Goal: Task Accomplishment & Management: Use online tool/utility

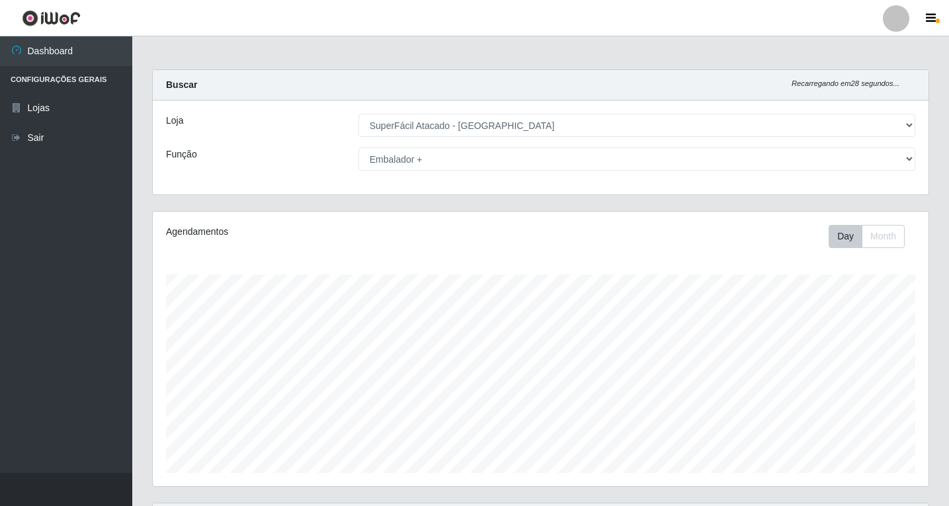
select select "503"
select select "70"
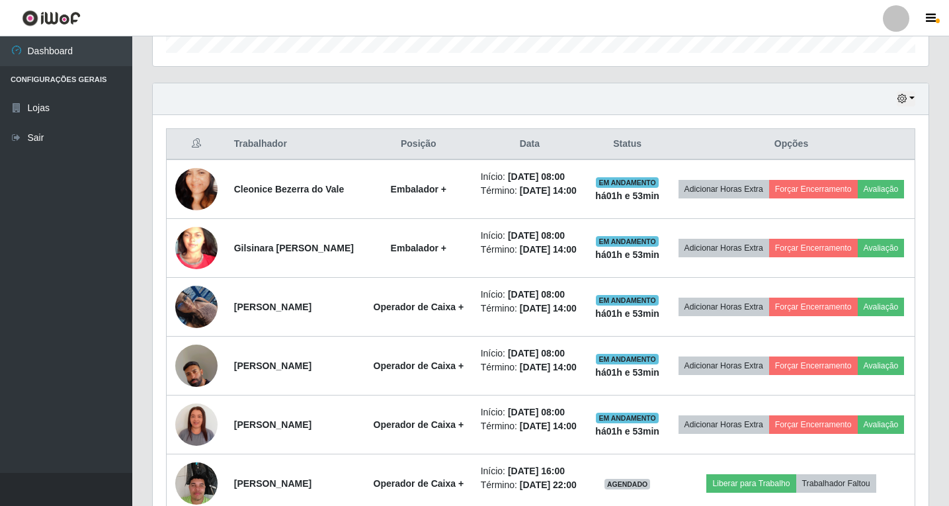
scroll to position [397, 0]
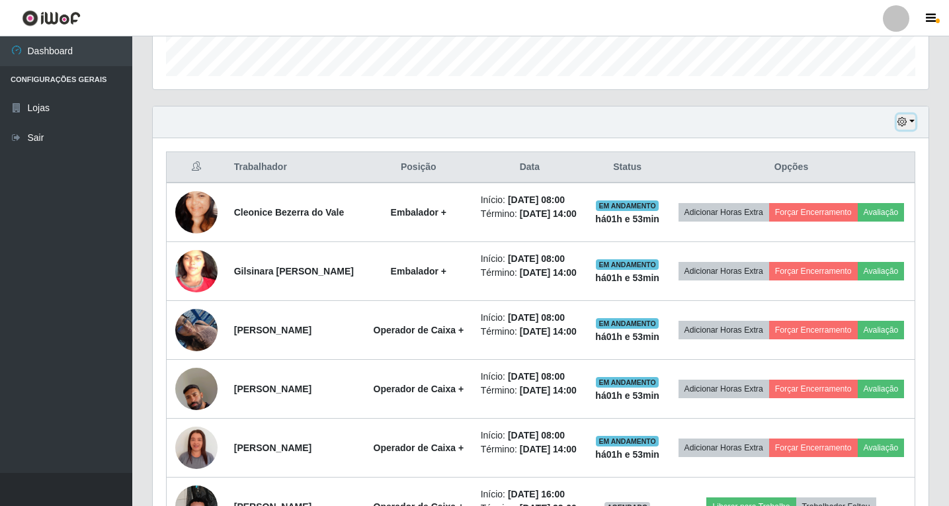
click at [914, 114] on button "button" at bounding box center [906, 121] width 19 height 15
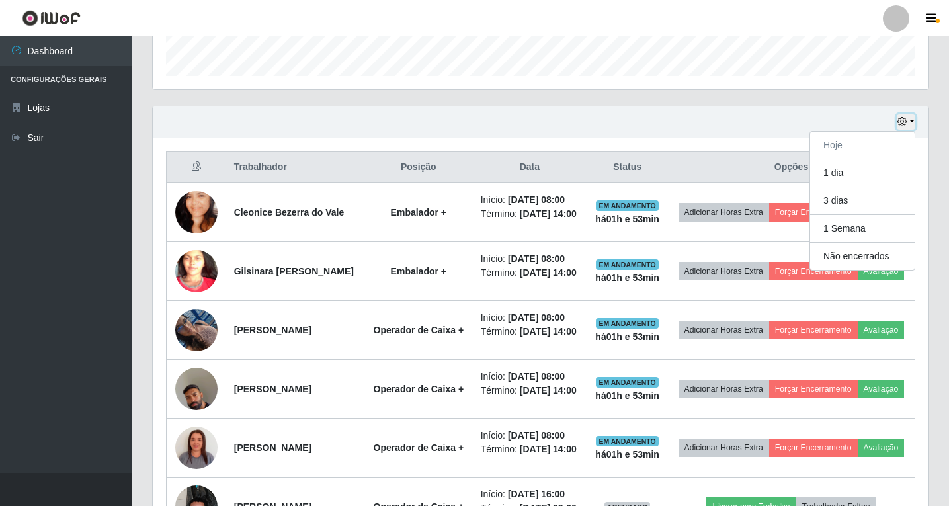
scroll to position [343, 0]
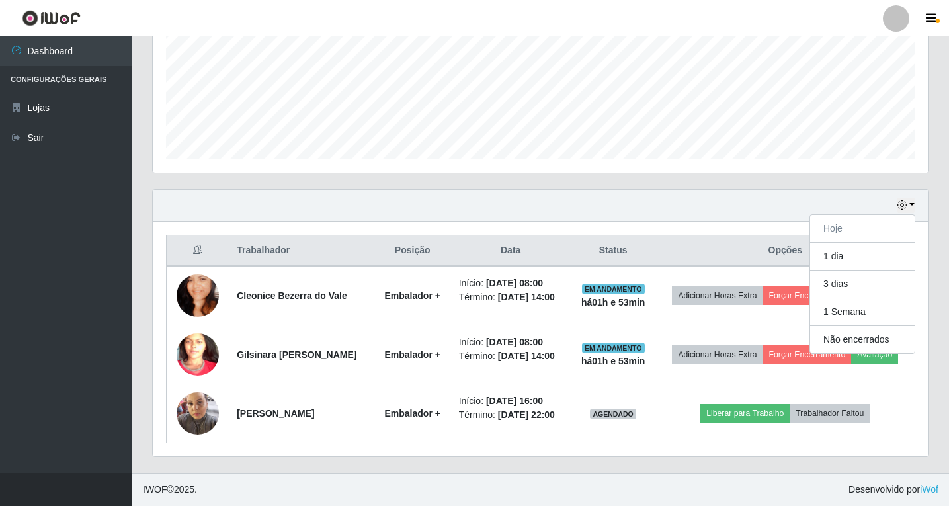
click at [670, 190] on div "Hoje 1 dia 3 dias 1 Semana Não encerrados" at bounding box center [541, 206] width 776 height 32
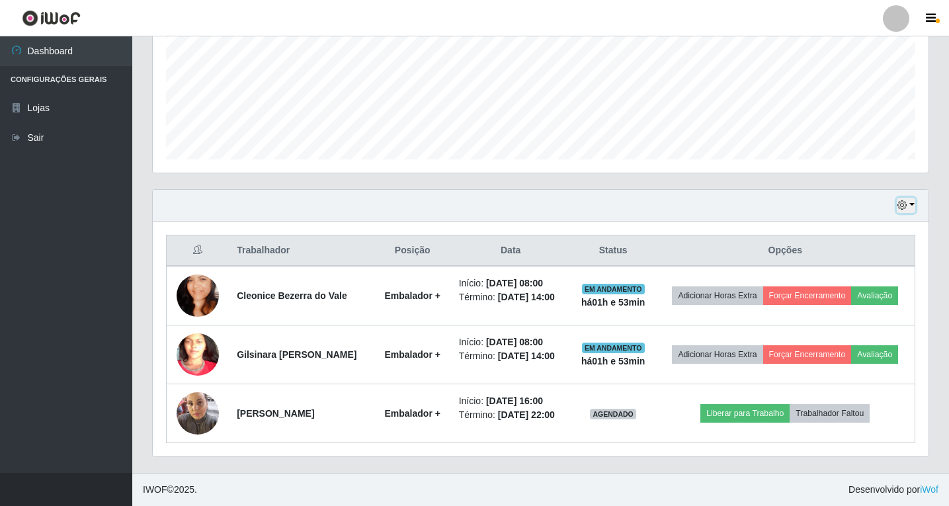
click at [900, 200] on icon "button" at bounding box center [902, 204] width 9 height 9
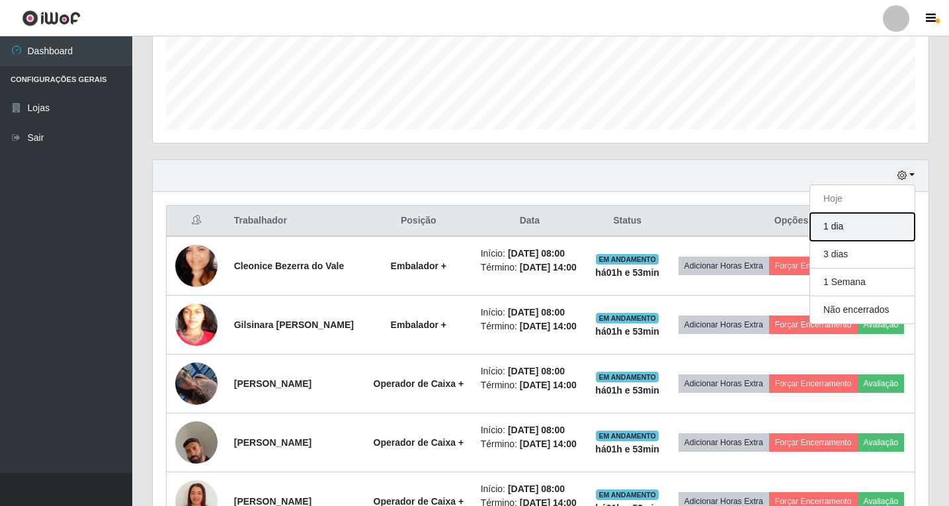
click at [832, 228] on button "1 dia" at bounding box center [863, 227] width 105 height 28
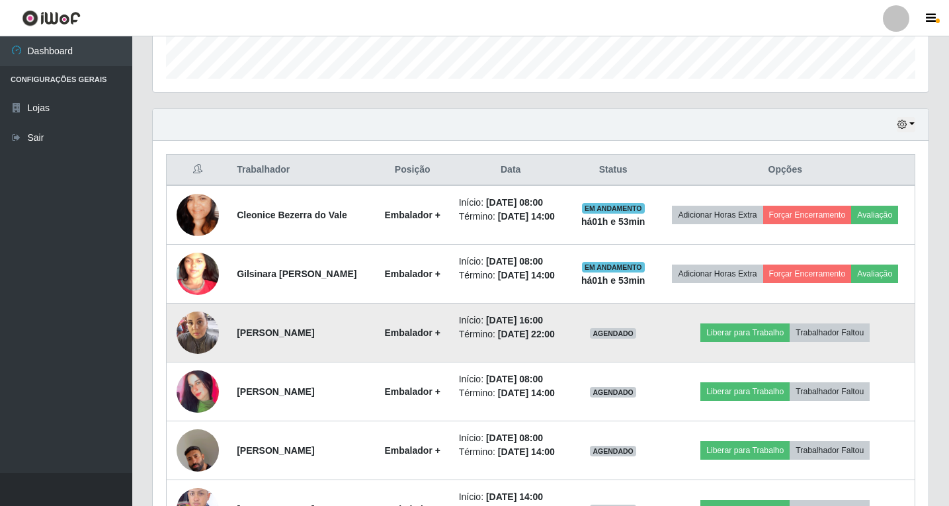
scroll to position [417, 0]
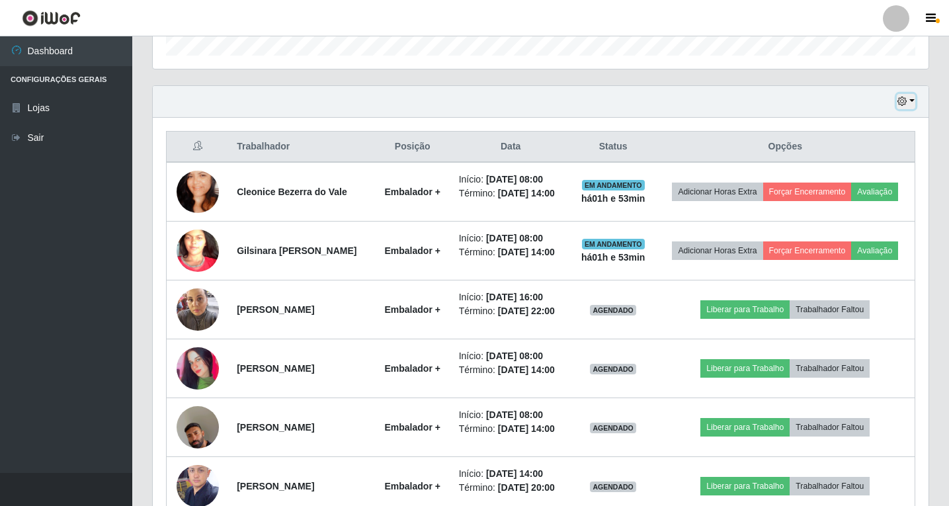
click at [907, 101] on icon "button" at bounding box center [902, 101] width 9 height 9
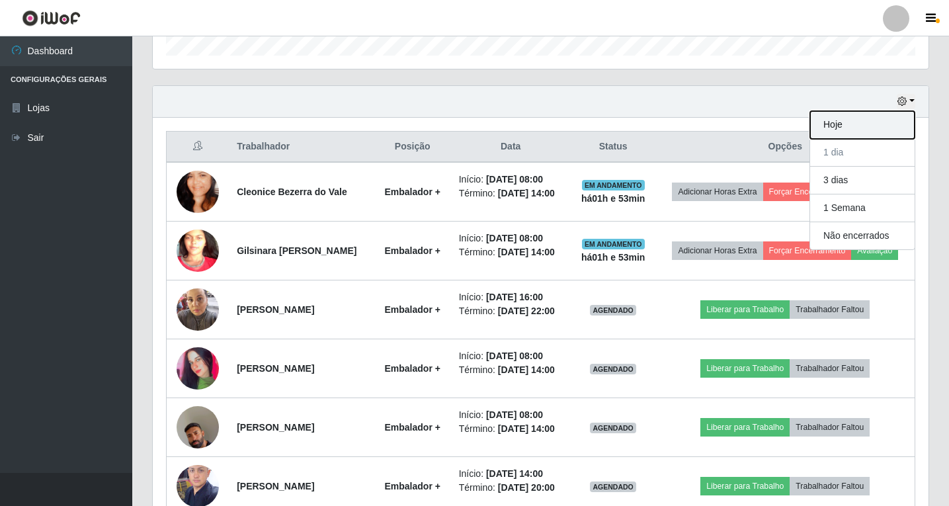
click at [866, 128] on button "Hoje" at bounding box center [863, 125] width 105 height 28
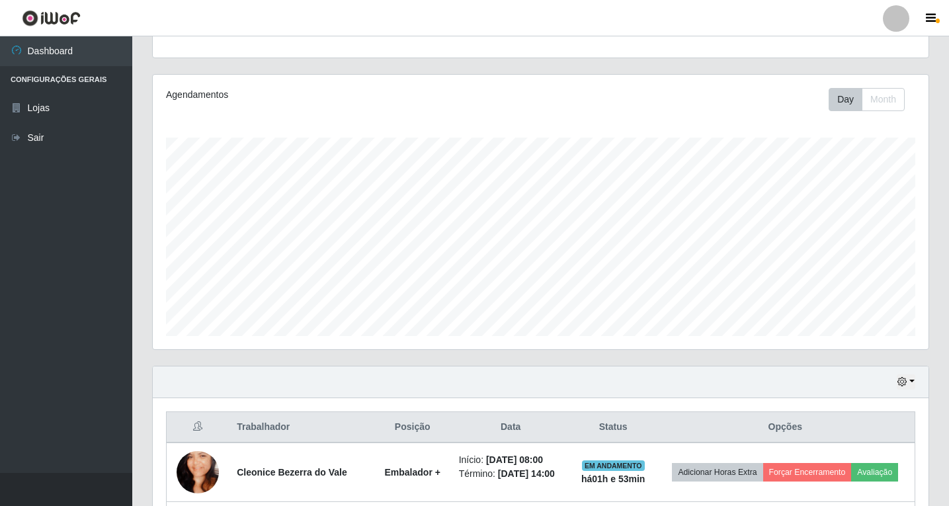
scroll to position [343, 0]
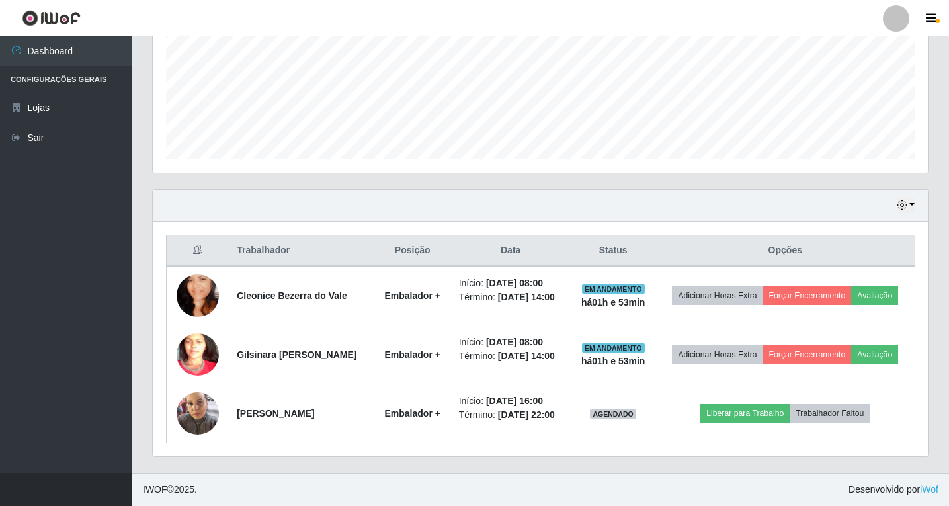
click at [17, 228] on ul "Dashboard Configurações Gerais Lojas Sair" at bounding box center [66, 254] width 132 height 437
click at [70, 316] on ul "Dashboard Configurações Gerais Lojas Sair" at bounding box center [66, 254] width 132 height 437
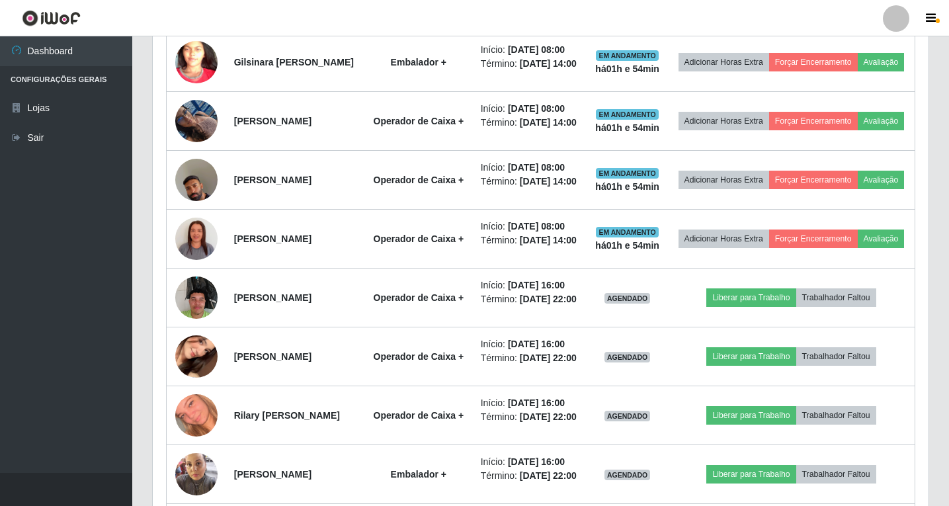
scroll to position [608, 0]
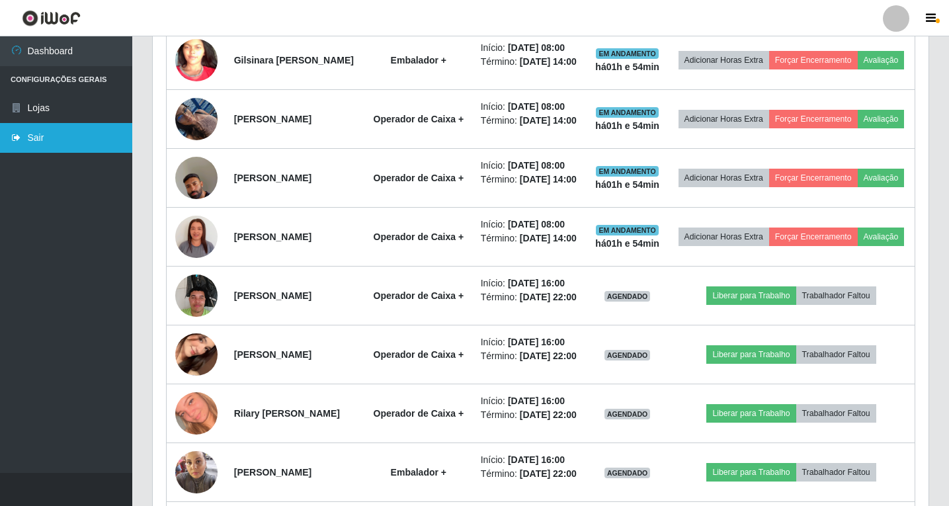
click at [35, 140] on link "Sair" at bounding box center [66, 138] width 132 height 30
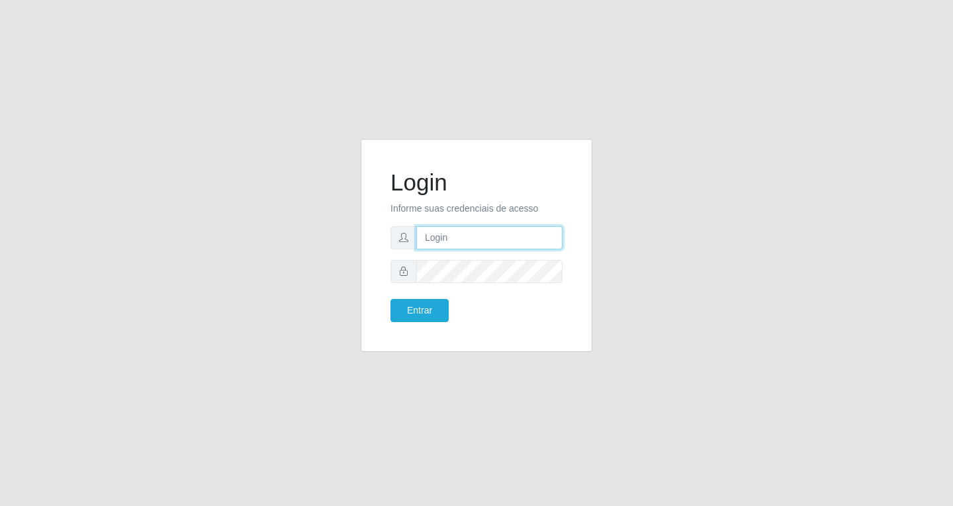
drag, startPoint x: 483, startPoint y: 240, endPoint x: 484, endPoint y: 247, distance: 6.6
click at [483, 240] on input "text" at bounding box center [489, 237] width 146 height 23
type input "[EMAIL_ADDRESS][DOMAIN_NAME]"
click at [390, 299] on button "Entrar" at bounding box center [419, 310] width 58 height 23
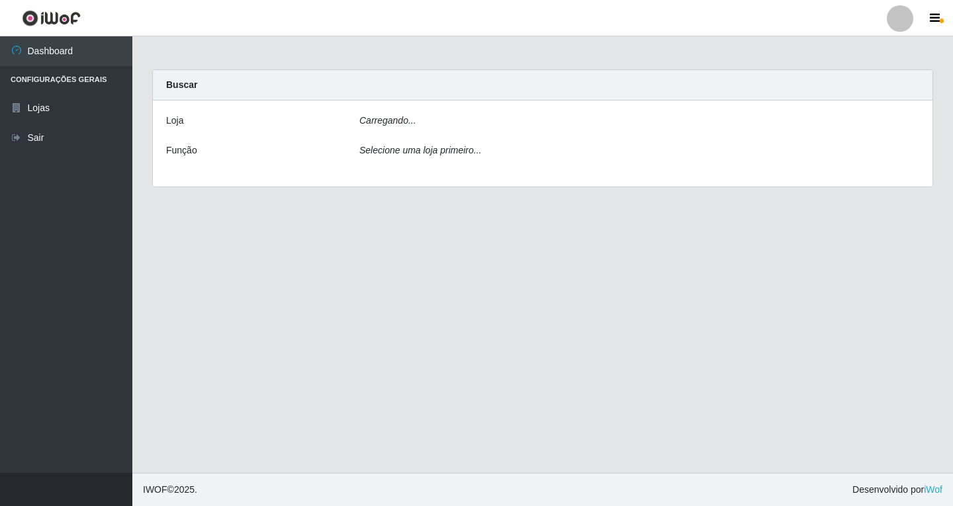
click at [419, 303] on main "Carregando... Buscar [PERSON_NAME]... Função Selecione uma loja primeiro..." at bounding box center [542, 254] width 820 height 437
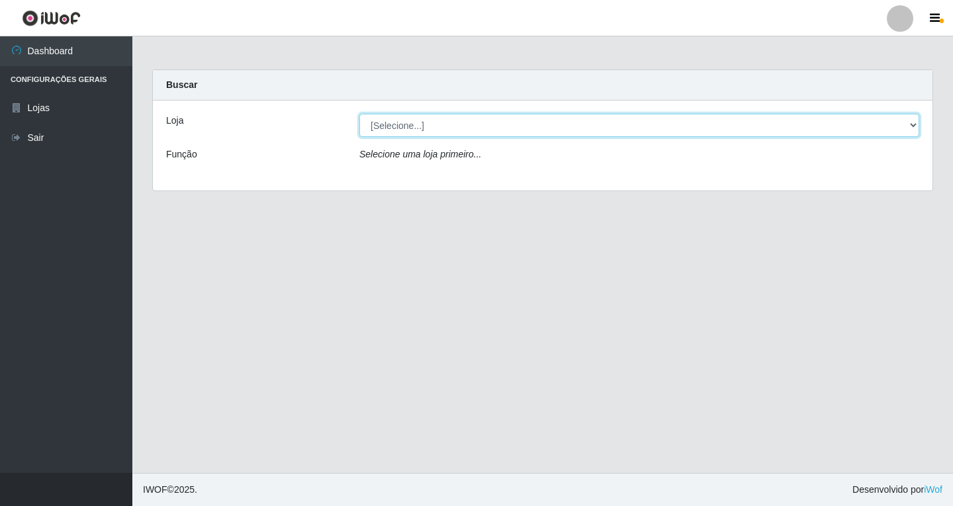
drag, startPoint x: 574, startPoint y: 121, endPoint x: 562, endPoint y: 134, distance: 17.8
click at [574, 121] on select "[Selecione...] SuperFácil Atacado - [GEOGRAPHIC_DATA]" at bounding box center [639, 125] width 560 height 23
select select "503"
click at [359, 114] on select "[Selecione...] SuperFácil Atacado - [GEOGRAPHIC_DATA]" at bounding box center [639, 125] width 560 height 23
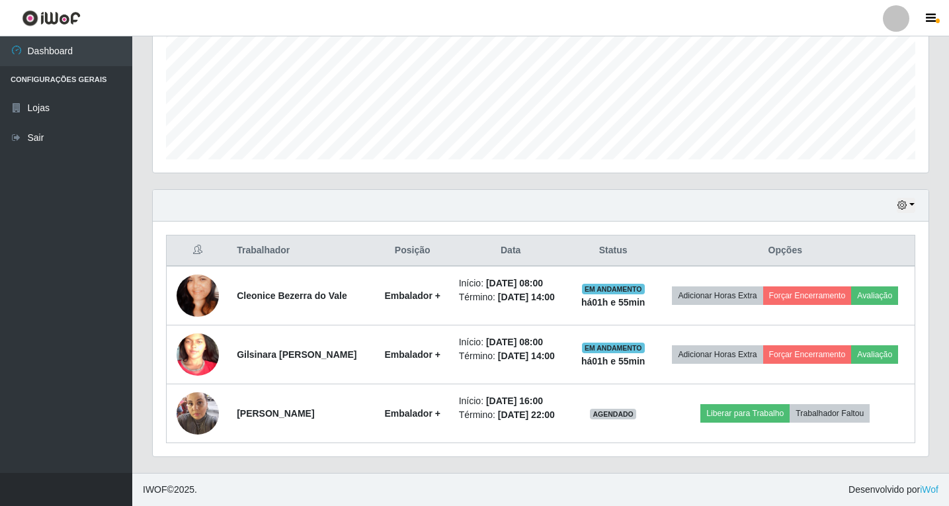
scroll to position [343, 0]
click at [916, 190] on div "Hoje 1 dia 3 dias 1 Semana Não encerrados" at bounding box center [541, 206] width 776 height 32
click at [908, 198] on button "button" at bounding box center [906, 205] width 19 height 15
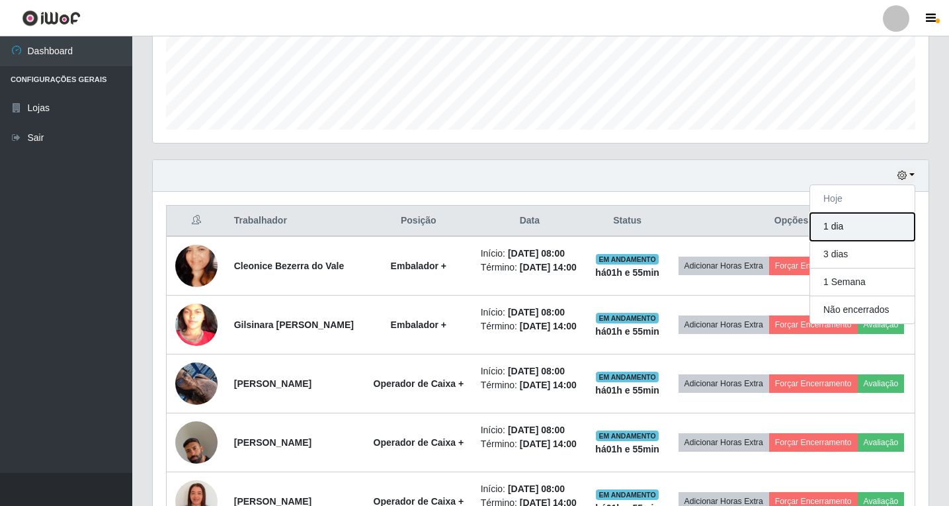
click at [834, 230] on button "1 dia" at bounding box center [863, 227] width 105 height 28
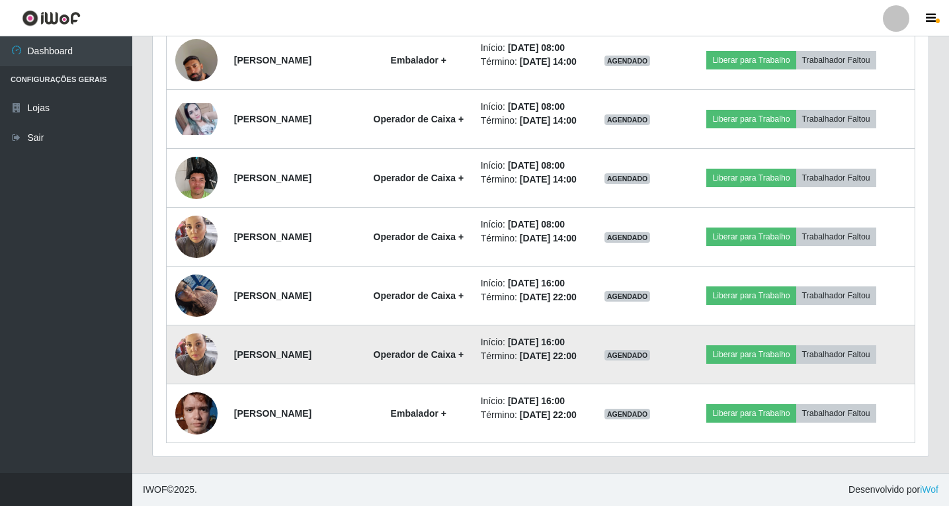
scroll to position [1460, 0]
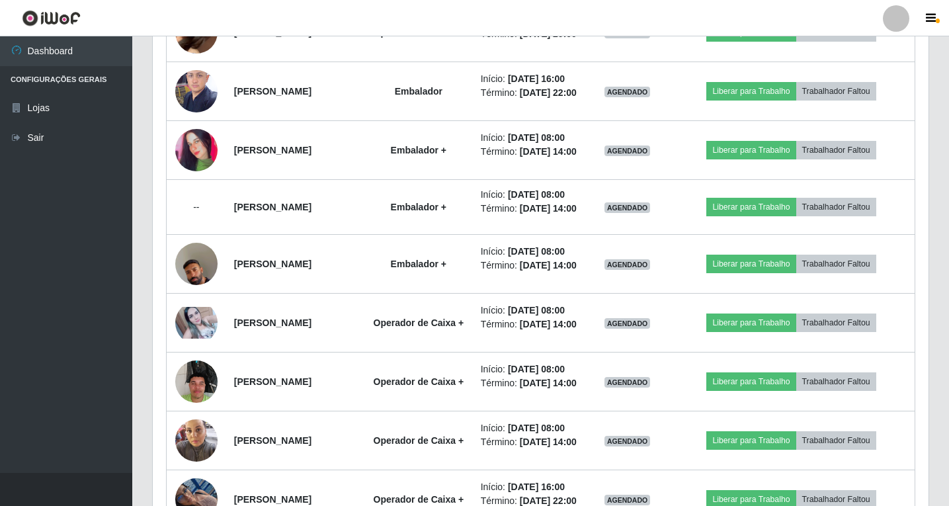
drag, startPoint x: 162, startPoint y: 221, endPoint x: 698, endPoint y: 310, distance: 543.2
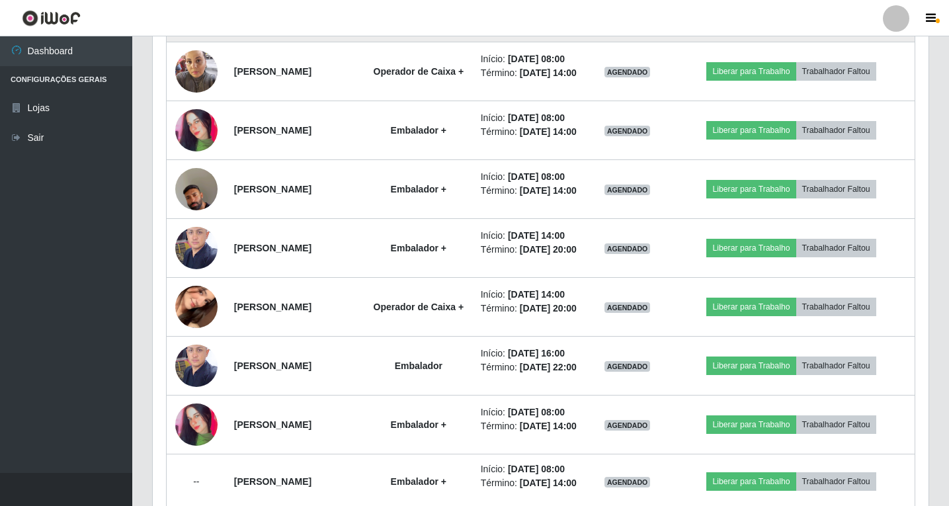
scroll to position [1163, 0]
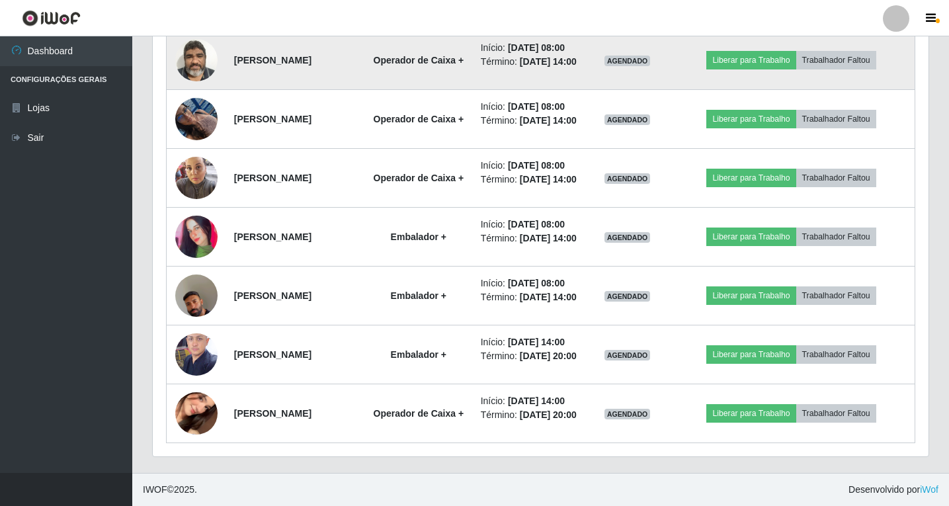
drag, startPoint x: 232, startPoint y: 204, endPoint x: 355, endPoint y: 215, distance: 123.6
click at [355, 90] on td "[PERSON_NAME]" at bounding box center [295, 60] width 138 height 59
copy strong "[PERSON_NAME]"
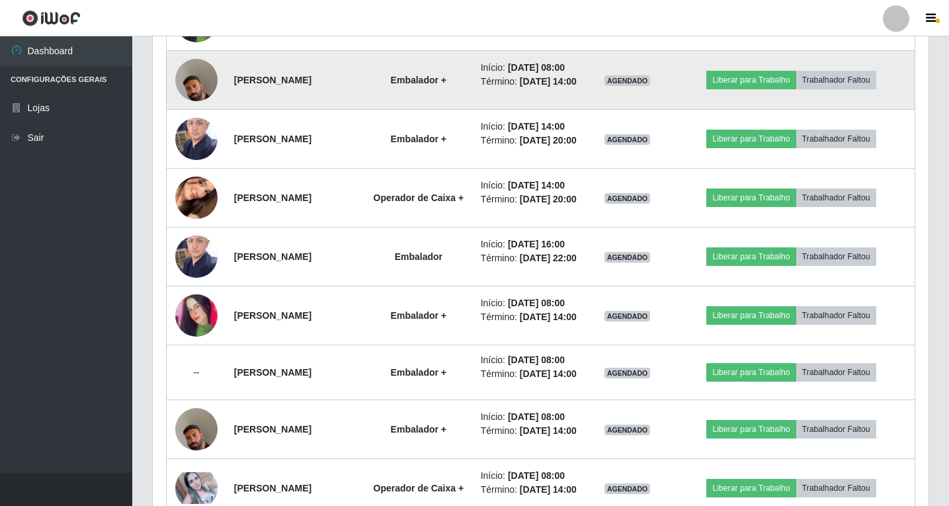
scroll to position [1229, 0]
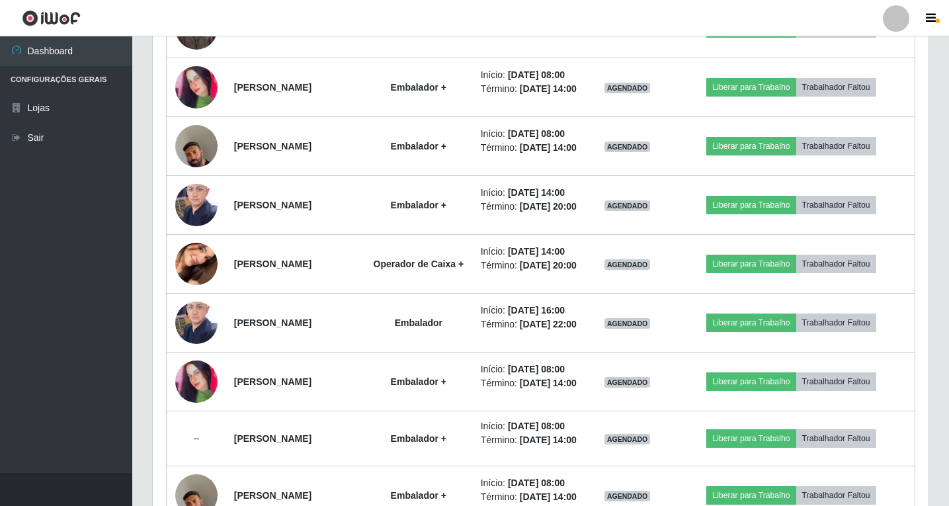
drag, startPoint x: 235, startPoint y: 218, endPoint x: 382, endPoint y: 220, distance: 146.9
drag, startPoint x: 389, startPoint y: 220, endPoint x: 231, endPoint y: 225, distance: 158.2
copy strong "[PERSON_NAME]"
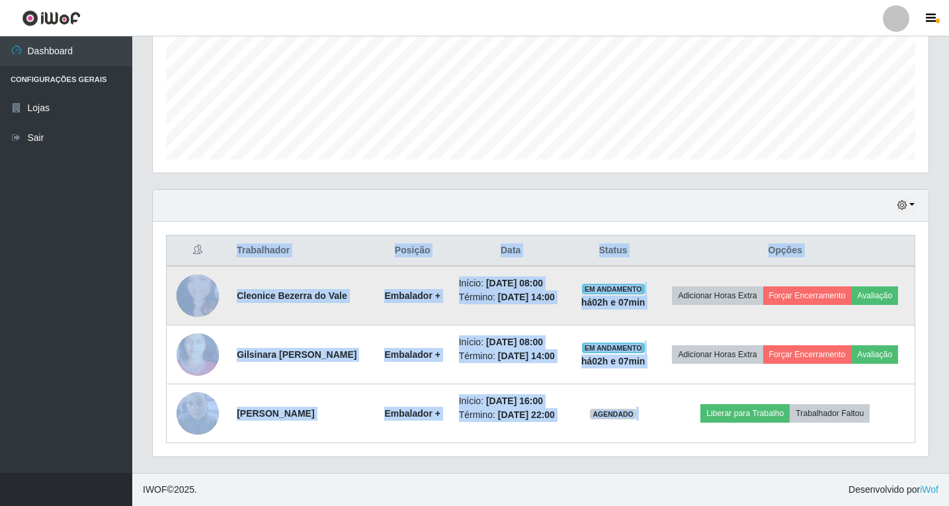
scroll to position [343, 0]
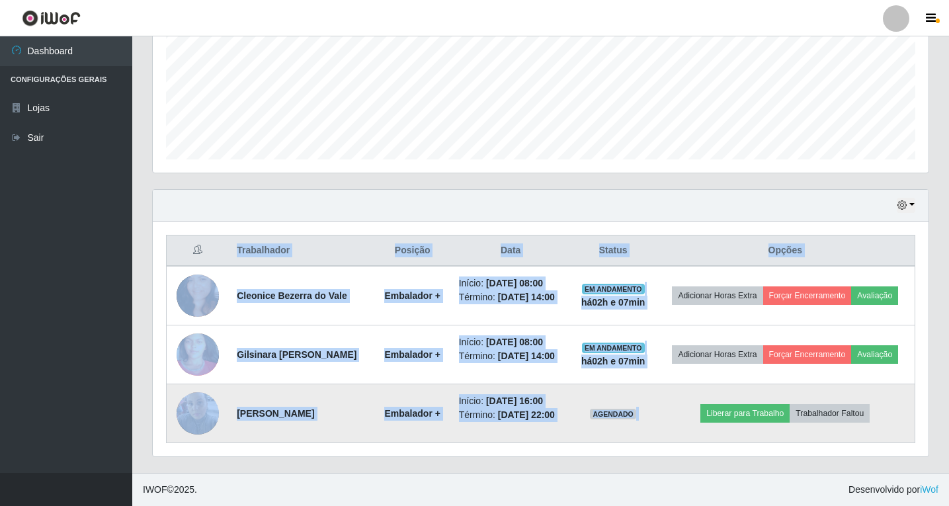
drag, startPoint x: 240, startPoint y: 403, endPoint x: 228, endPoint y: 410, distance: 14.0
click at [265, 426] on td "[PERSON_NAME]" at bounding box center [302, 413] width 146 height 59
drag, startPoint x: 232, startPoint y: 402, endPoint x: 275, endPoint y: 423, distance: 47.1
click at [275, 423] on td "[PERSON_NAME]" at bounding box center [302, 413] width 146 height 59
copy strong "[PERSON_NAME]"
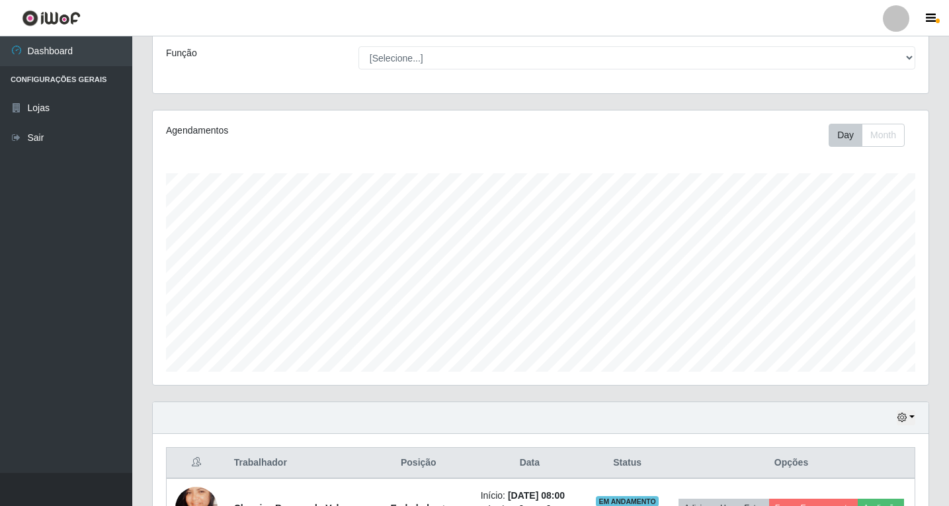
scroll to position [0, 0]
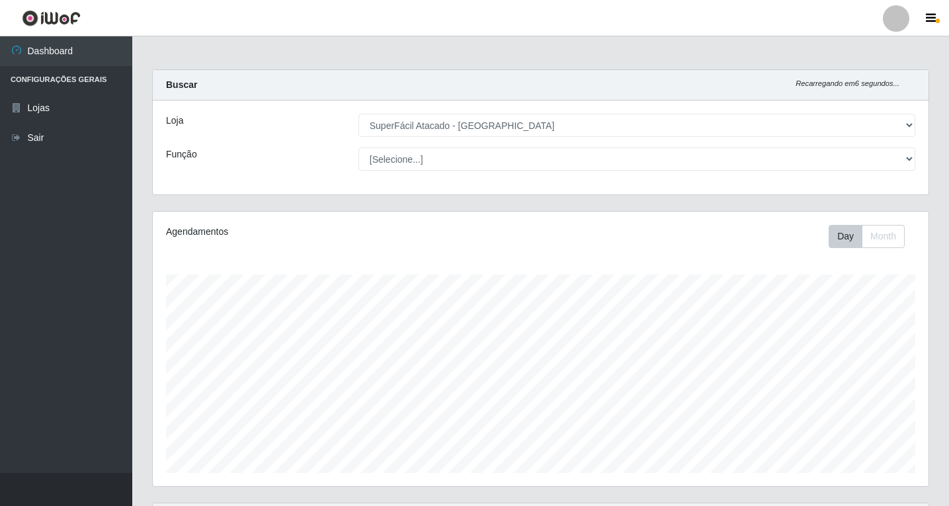
click at [853, 87] on icon "Recarregando em 6 segundos..." at bounding box center [848, 83] width 104 height 8
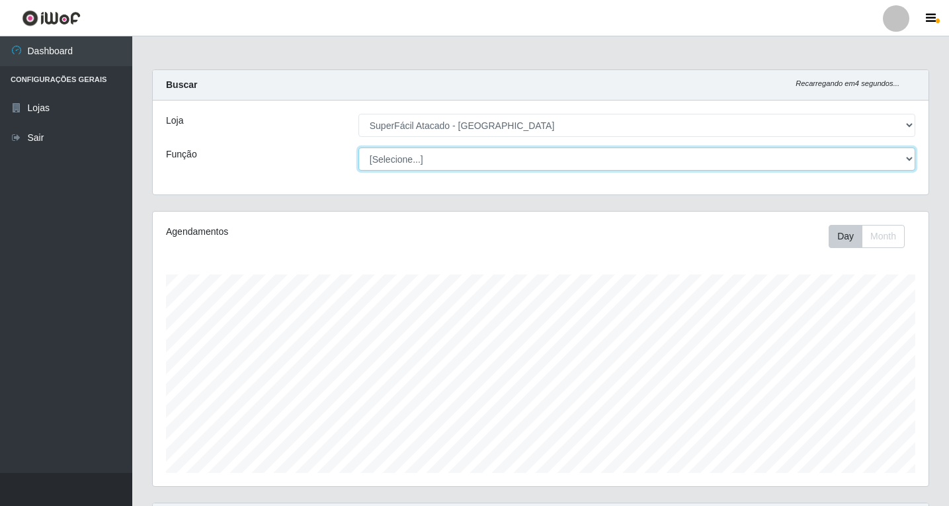
click at [898, 163] on select "[Selecione...] Embalador Embalador + Embalador ++ Operador de Caixa Operador de…" at bounding box center [637, 159] width 557 height 23
click at [359, 148] on select "[Selecione...] Embalador Embalador + Embalador ++ Operador de Caixa Operador de…" at bounding box center [637, 159] width 557 height 23
click at [736, 161] on select "[Selecione...] Embalador Embalador + Embalador ++ Operador de Caixa Operador de…" at bounding box center [637, 159] width 557 height 23
click at [359, 148] on select "[Selecione...] Embalador Embalador + Embalador ++ Operador de Caixa Operador de…" at bounding box center [637, 159] width 557 height 23
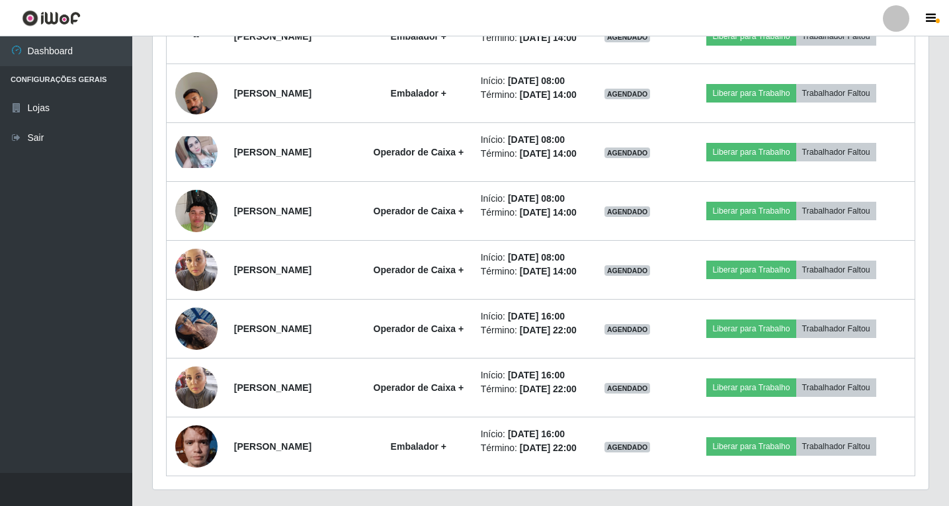
scroll to position [1654, 0]
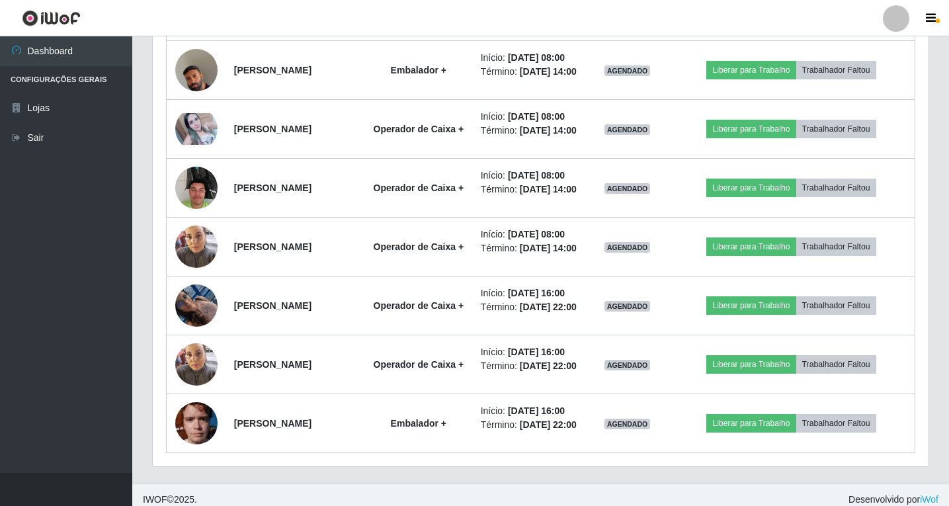
drag, startPoint x: 230, startPoint y: 208, endPoint x: 326, endPoint y: 208, distance: 95.9
copy strong "[PERSON_NAME]"
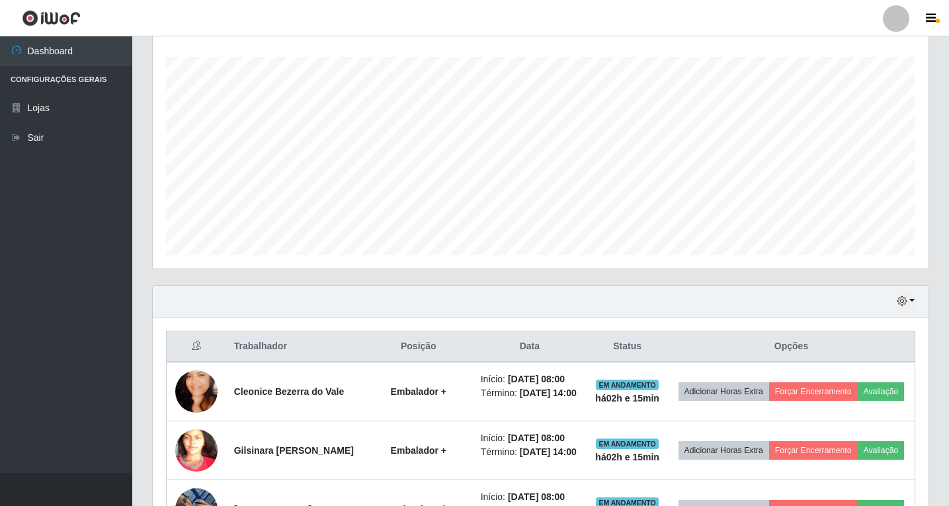
scroll to position [236, 0]
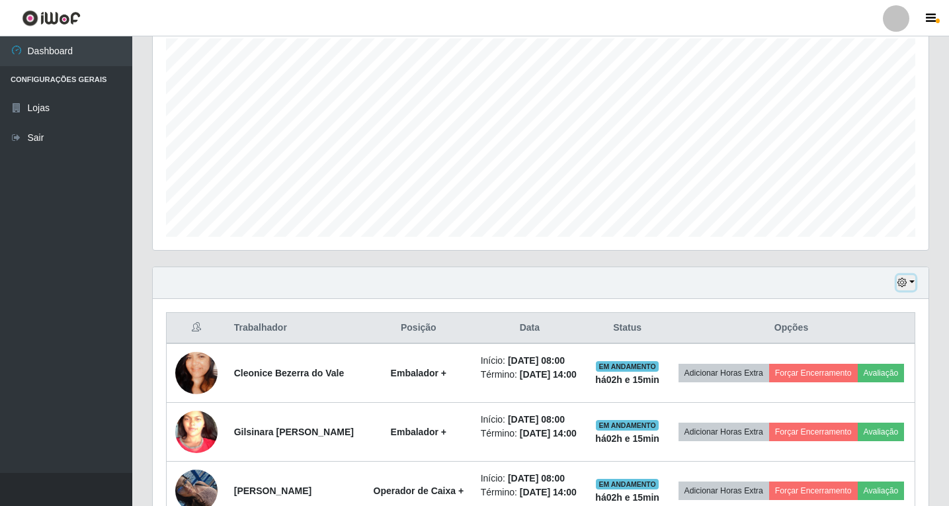
click at [909, 283] on button "button" at bounding box center [906, 282] width 19 height 15
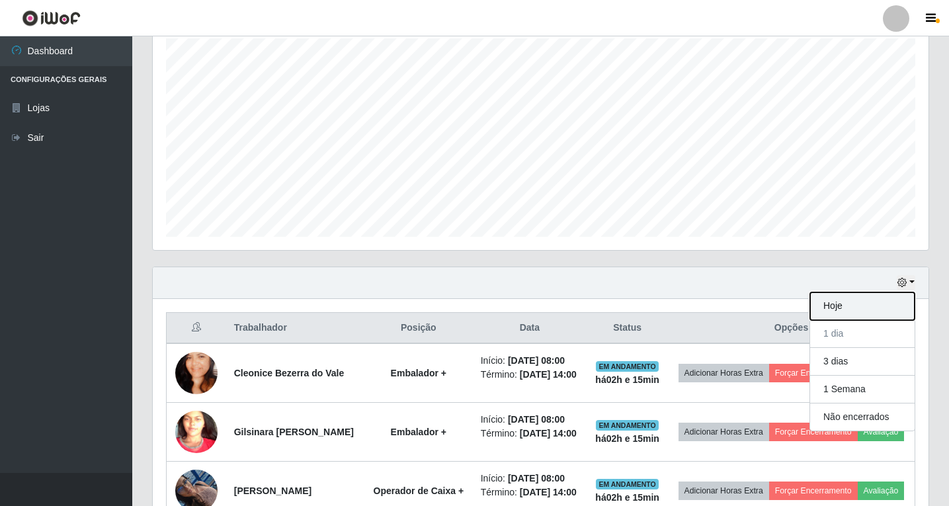
click at [840, 306] on button "Hoje" at bounding box center [863, 306] width 105 height 28
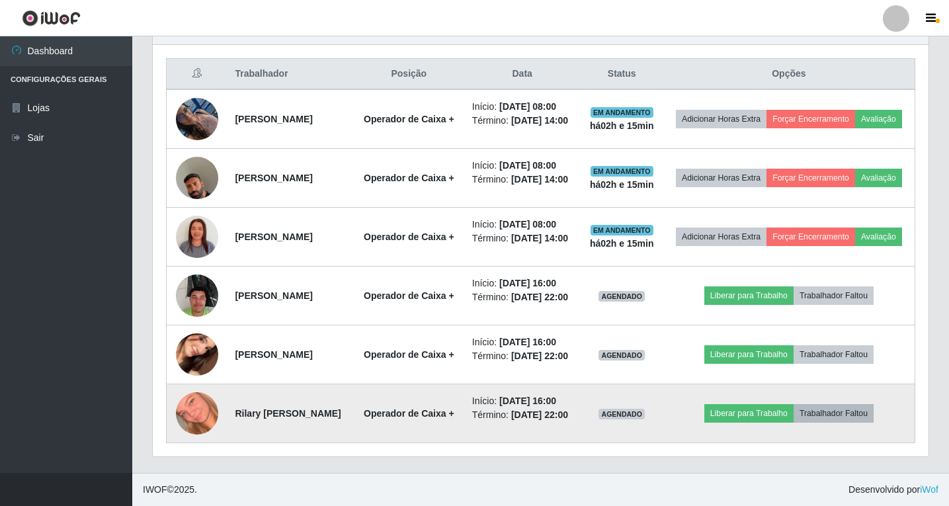
scroll to position [343, 0]
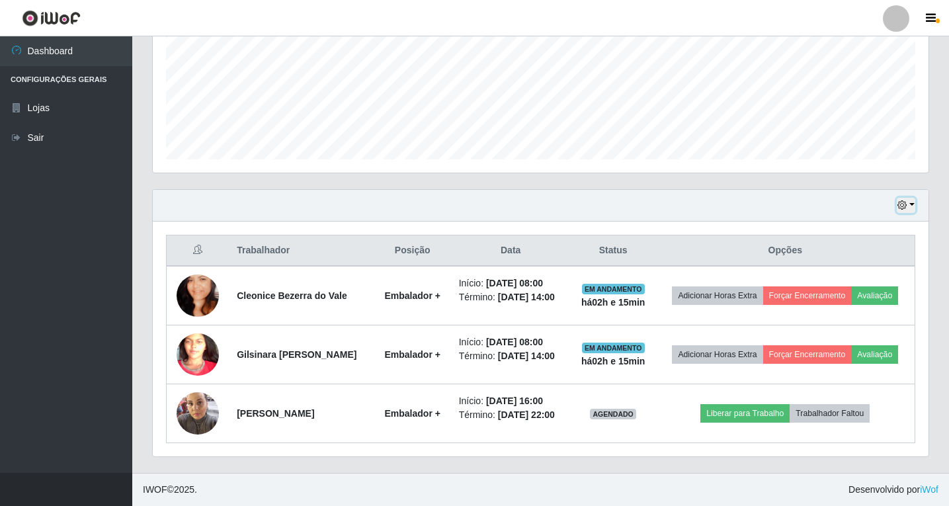
click at [909, 198] on button "button" at bounding box center [906, 205] width 19 height 15
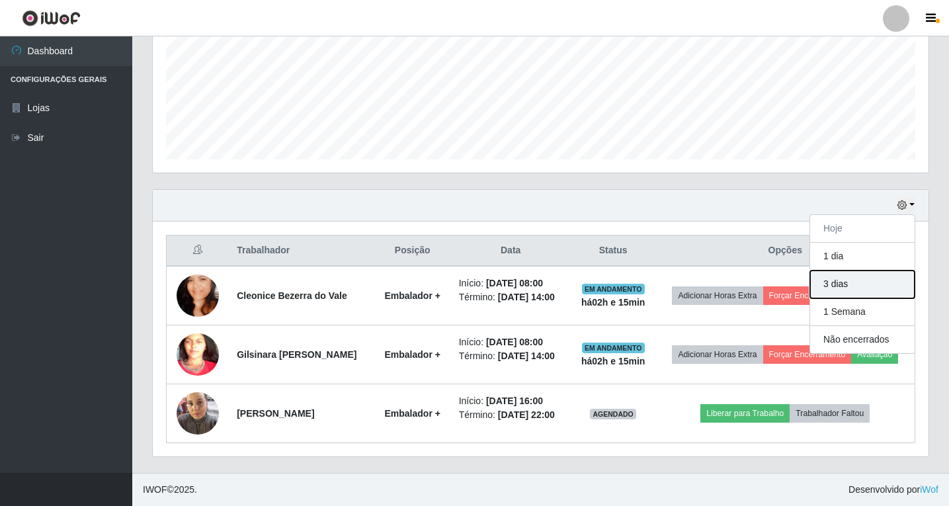
click at [854, 271] on button "3 dias" at bounding box center [863, 285] width 105 height 28
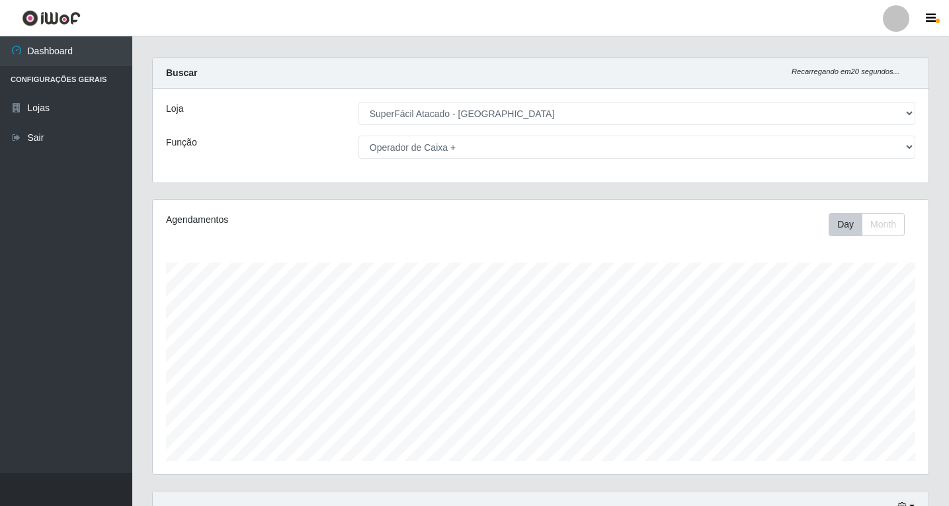
scroll to position [0, 0]
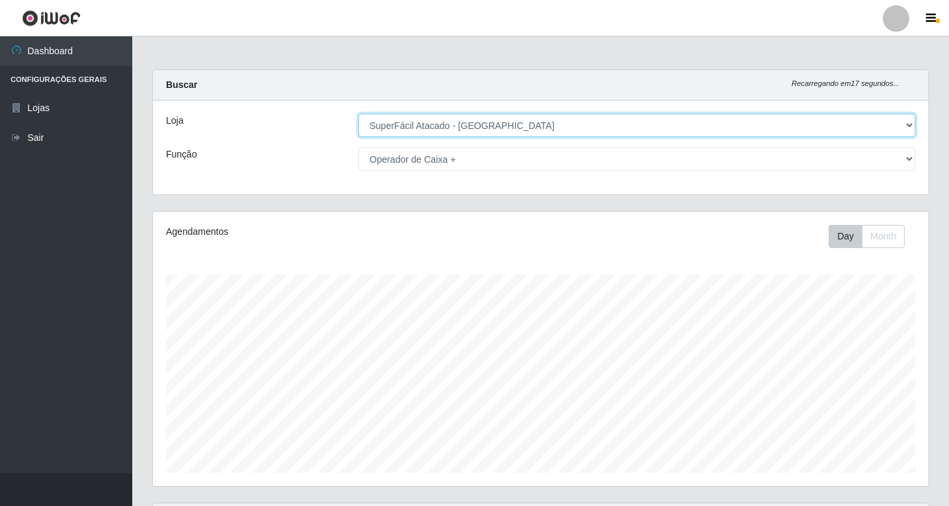
click at [904, 125] on select "[Selecione...] SuperFácil Atacado - [GEOGRAPHIC_DATA]" at bounding box center [637, 125] width 557 height 23
click at [902, 128] on select "[Selecione...] SuperFácil Atacado - [GEOGRAPHIC_DATA]" at bounding box center [637, 125] width 557 height 23
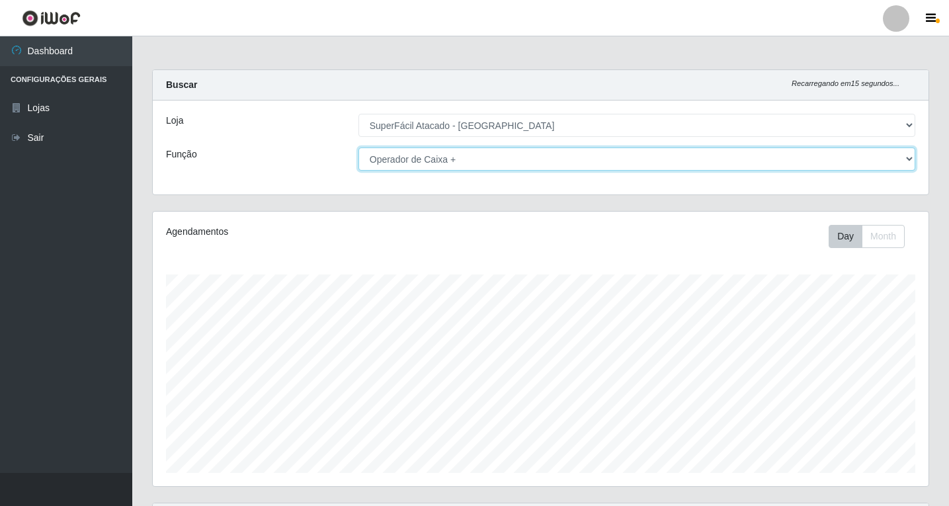
click at [906, 154] on select "[Selecione...] Embalador Embalador + Embalador ++ Operador de Caixa Operador de…" at bounding box center [637, 159] width 557 height 23
select select "70"
click at [359, 148] on select "[Selecione...] Embalador Embalador + Embalador ++ Operador de Caixa Operador de…" at bounding box center [637, 159] width 557 height 23
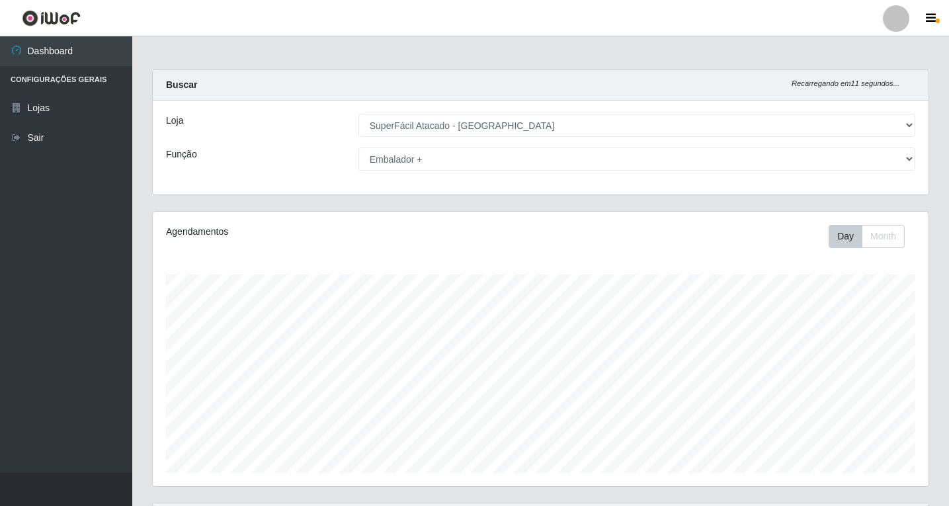
click at [685, 219] on div "Agendamentos Day Month 09/08 Agendamentos 24" at bounding box center [541, 349] width 776 height 275
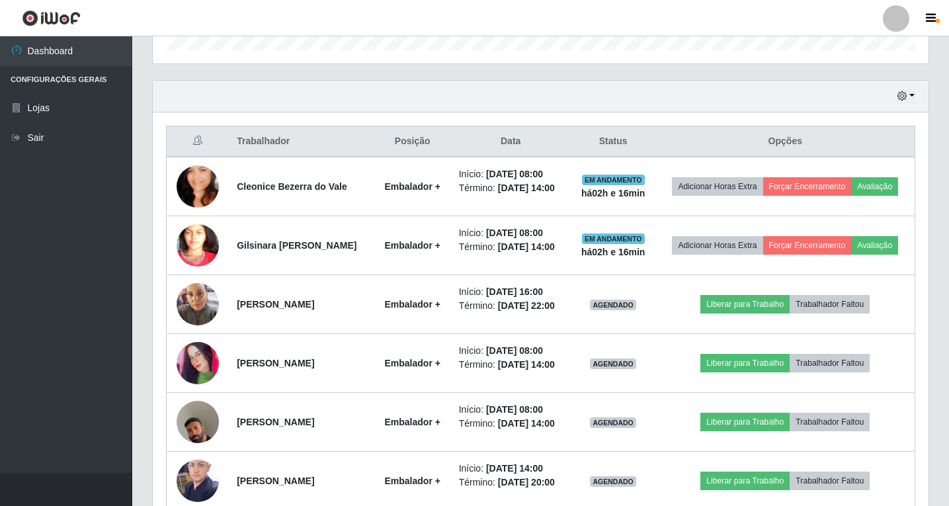
scroll to position [550, 0]
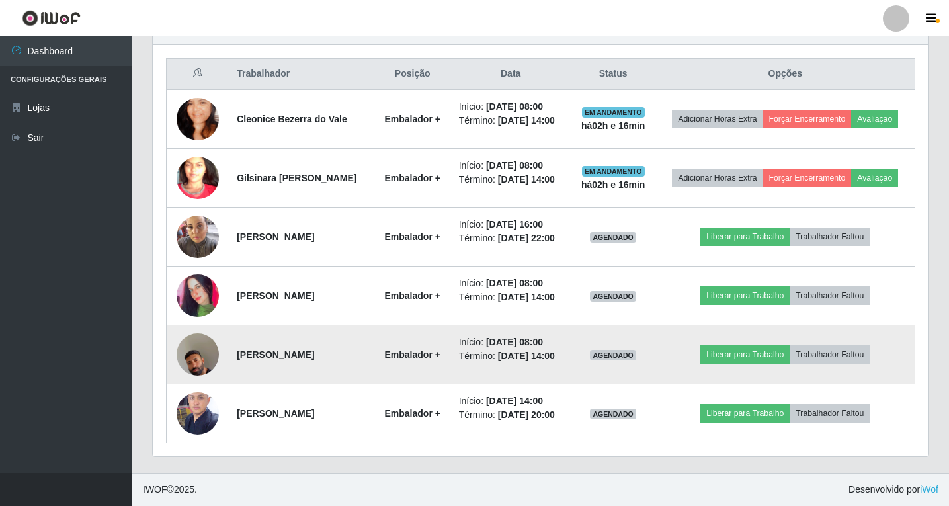
drag, startPoint x: 236, startPoint y: 337, endPoint x: 264, endPoint y: 337, distance: 27.8
click at [358, 338] on td "[PERSON_NAME]" at bounding box center [302, 355] width 146 height 59
drag, startPoint x: 233, startPoint y: 340, endPoint x: 367, endPoint y: 343, distance: 134.3
click at [367, 343] on td "[PERSON_NAME]" at bounding box center [302, 355] width 146 height 59
copy strong "[PERSON_NAME]"
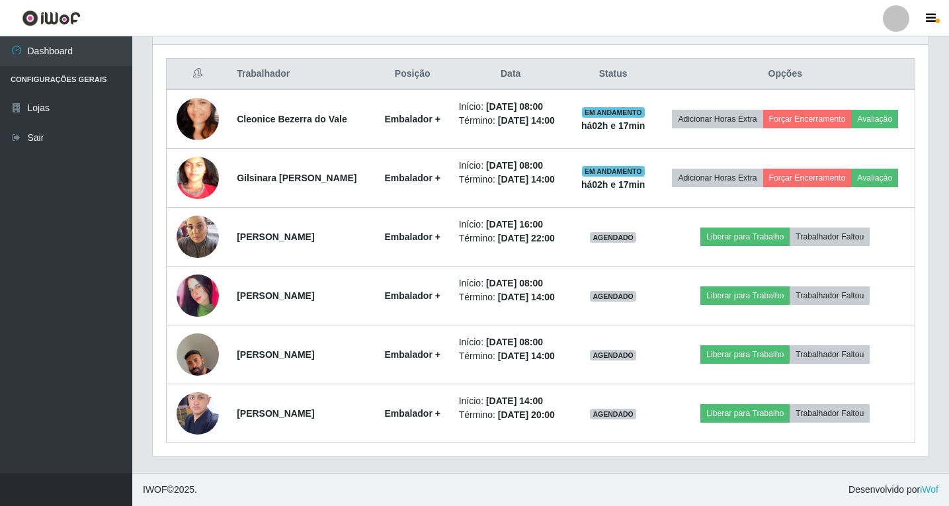
click at [234, 286] on td "[PERSON_NAME]" at bounding box center [302, 296] width 146 height 59
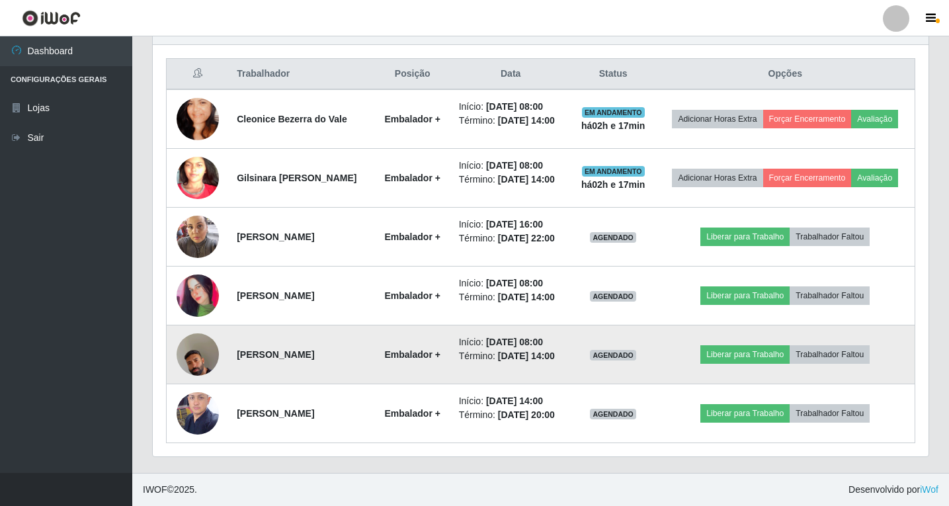
click at [372, 329] on td "[PERSON_NAME]" at bounding box center [302, 355] width 146 height 59
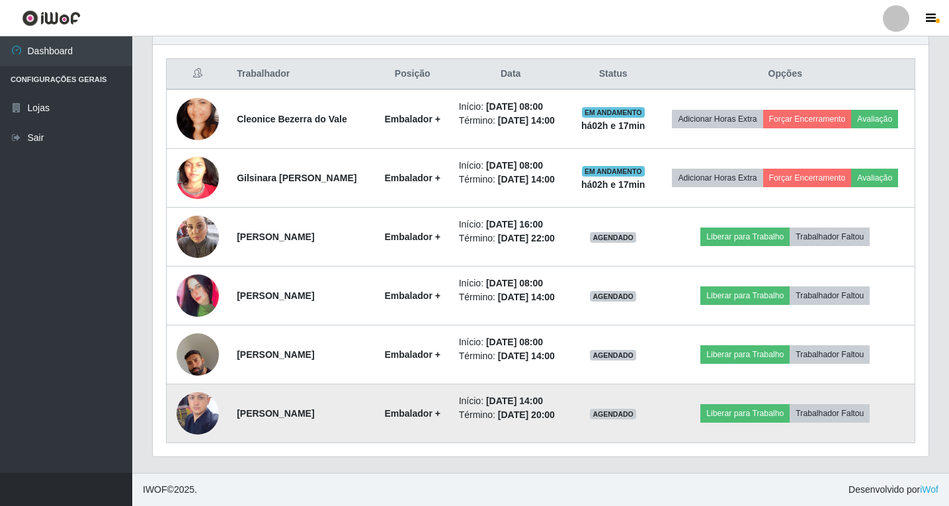
drag, startPoint x: 244, startPoint y: 410, endPoint x: 375, endPoint y: 419, distance: 131.4
click at [374, 419] on td "[PERSON_NAME]" at bounding box center [302, 413] width 146 height 59
copy strong "[PERSON_NAME]"
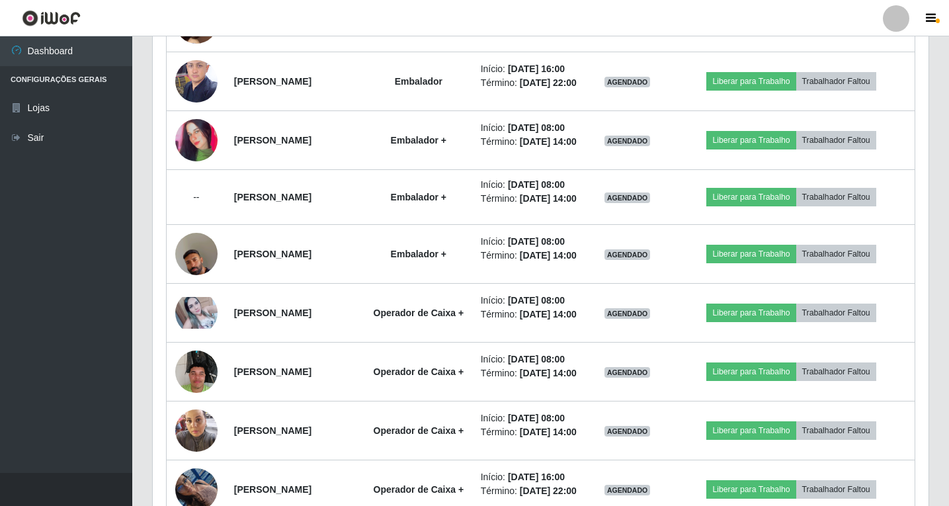
scroll to position [1493, 0]
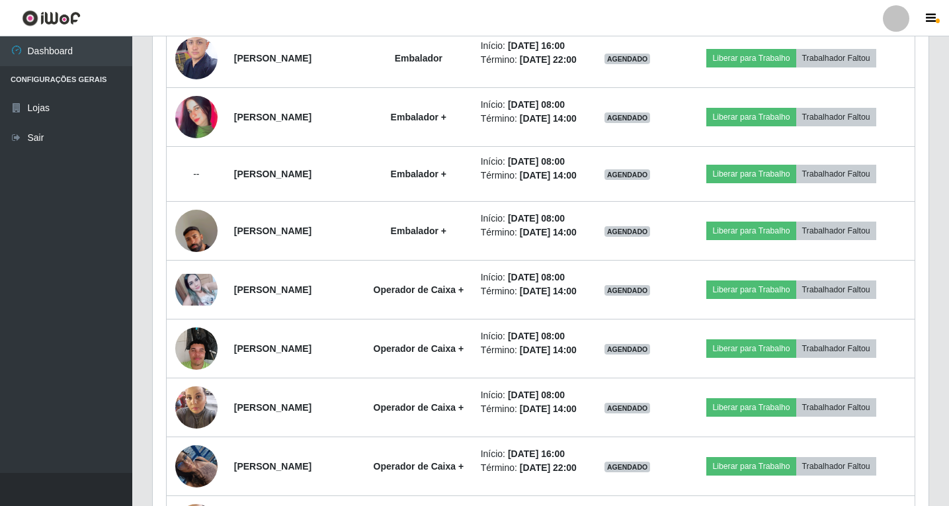
drag, startPoint x: 234, startPoint y: 122, endPoint x: 341, endPoint y: 122, distance: 106.5
copy strong "[PERSON_NAME]"
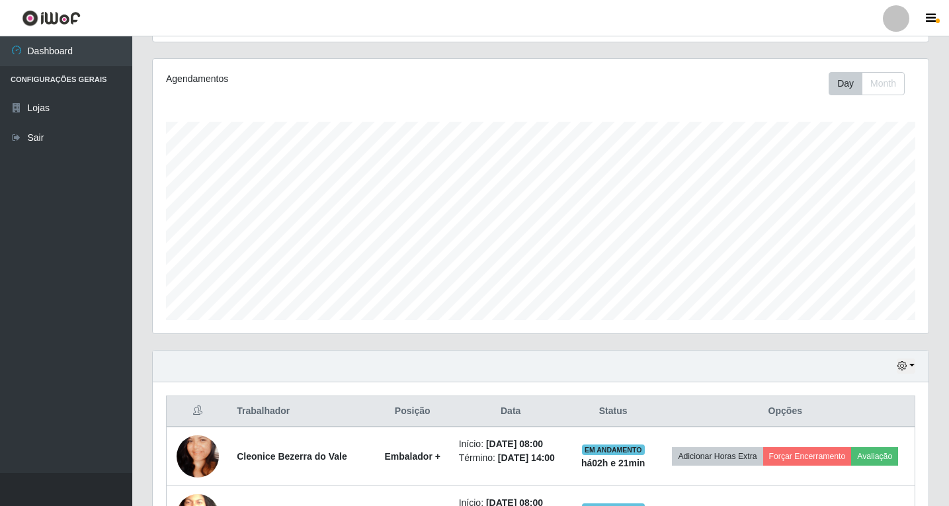
scroll to position [0, 0]
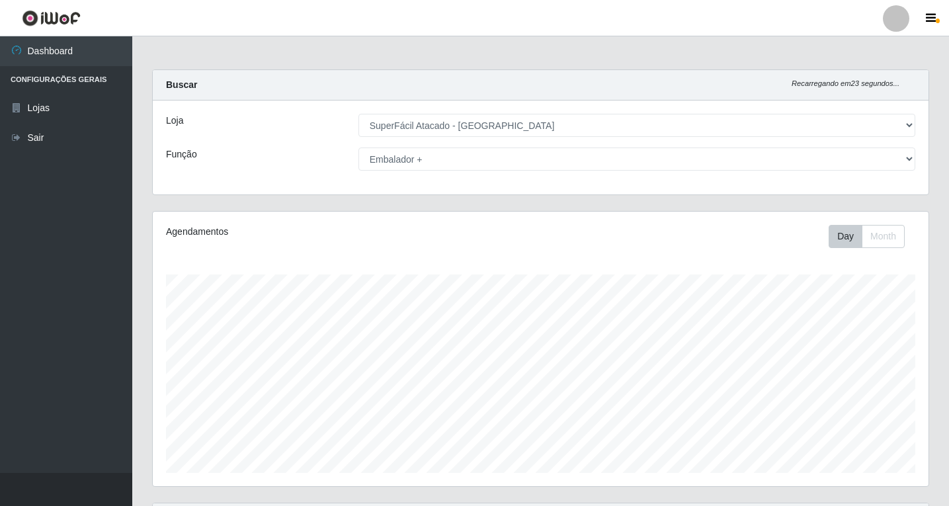
click at [185, 95] on div "Buscar Recarregando em 23 segundos..." at bounding box center [541, 85] width 776 height 30
click at [889, 238] on button "Month" at bounding box center [883, 236] width 43 height 23
click at [767, 216] on div "Agendamentos Day Month 09/08 Agendamentos 24" at bounding box center [541, 349] width 776 height 275
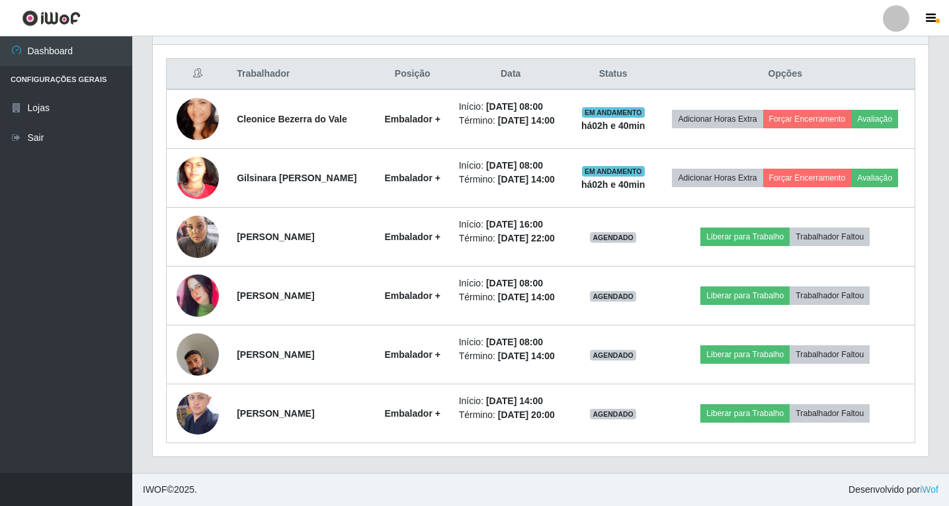
scroll to position [550, 0]
